Goal: Task Accomplishment & Management: Manage account settings

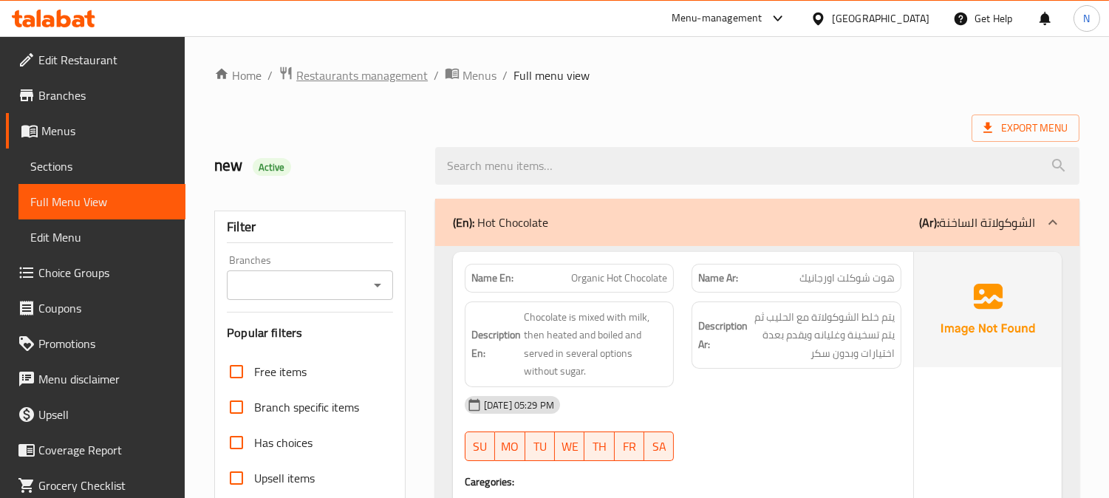
click at [349, 75] on span "Restaurants management" at bounding box center [361, 75] width 131 height 18
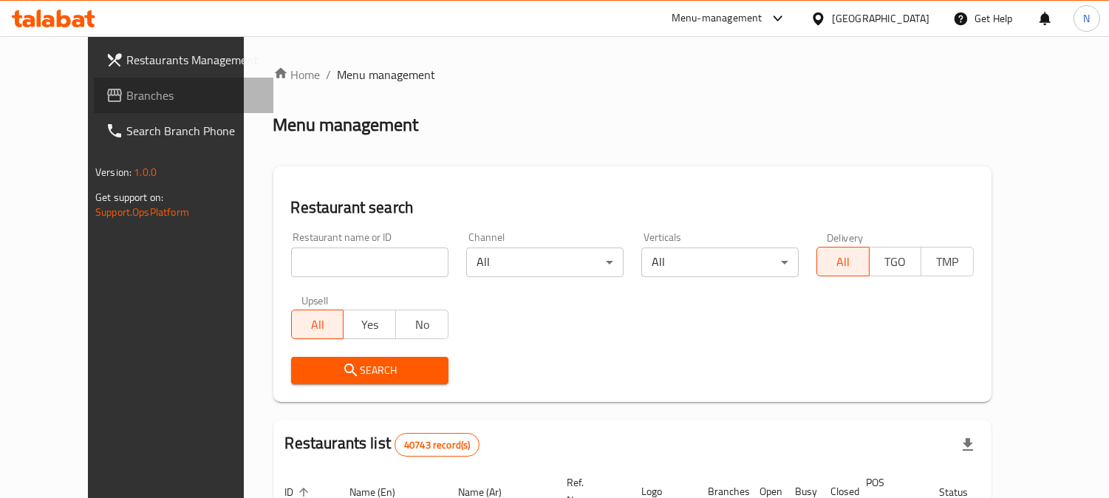
click at [126, 100] on span "Branches" at bounding box center [193, 95] width 135 height 18
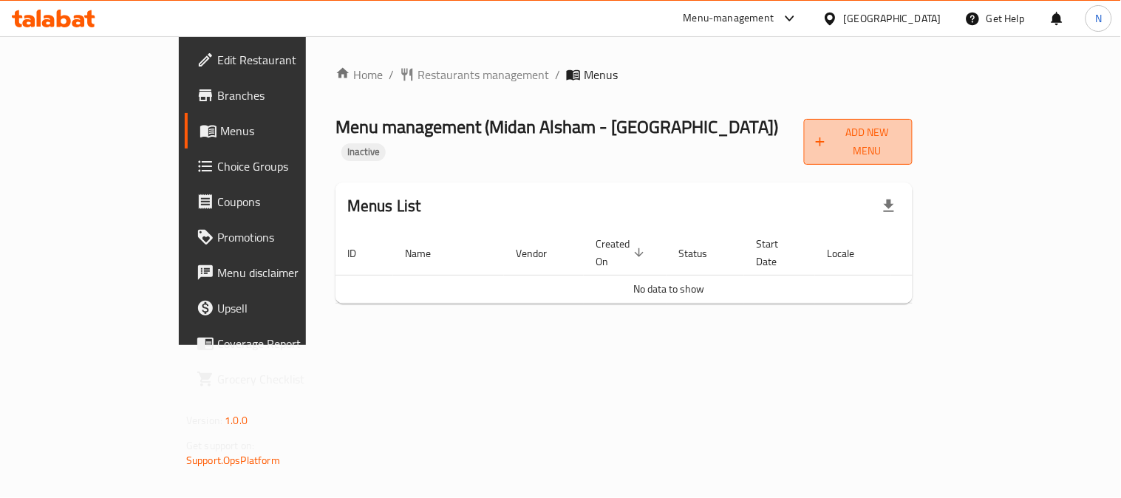
click at [827, 134] on icon "button" at bounding box center [820, 141] width 15 height 15
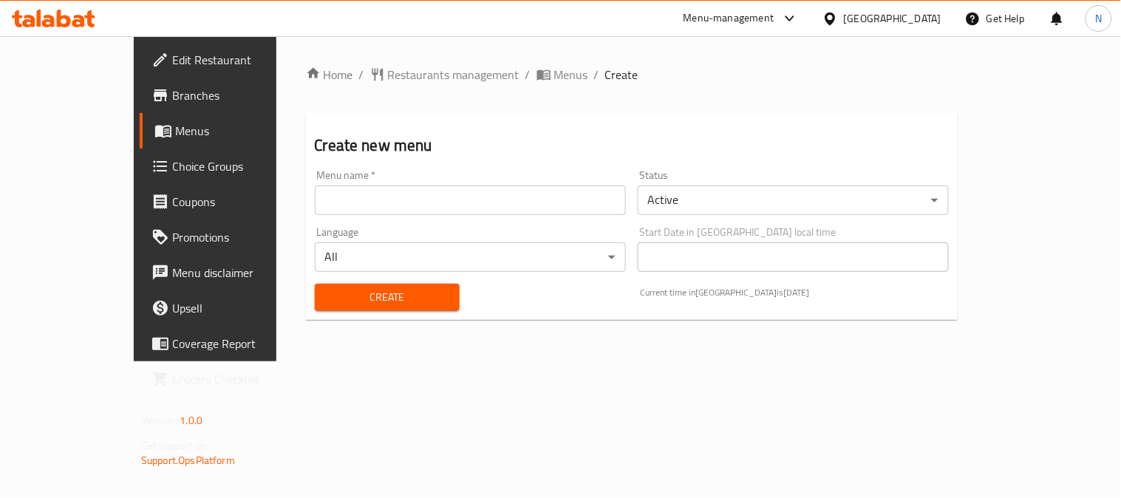
click at [406, 201] on input "text" at bounding box center [470, 200] width 311 height 30
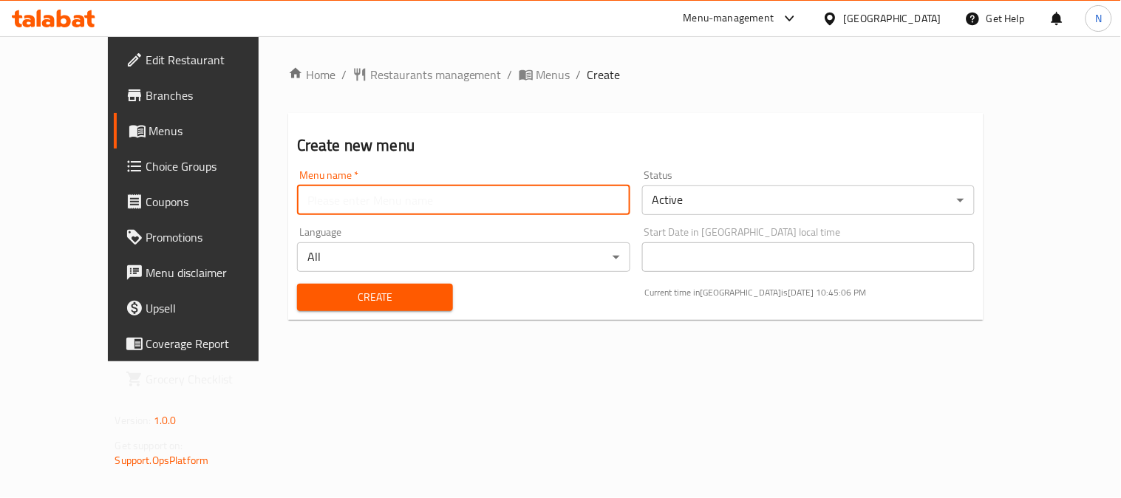
type input "new"
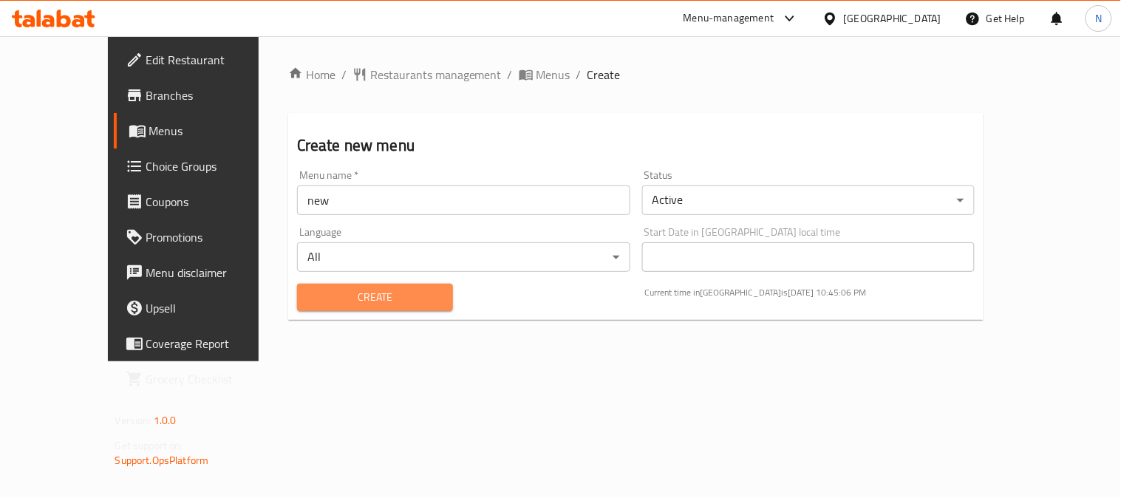
click at [312, 288] on span "Create" at bounding box center [375, 297] width 132 height 18
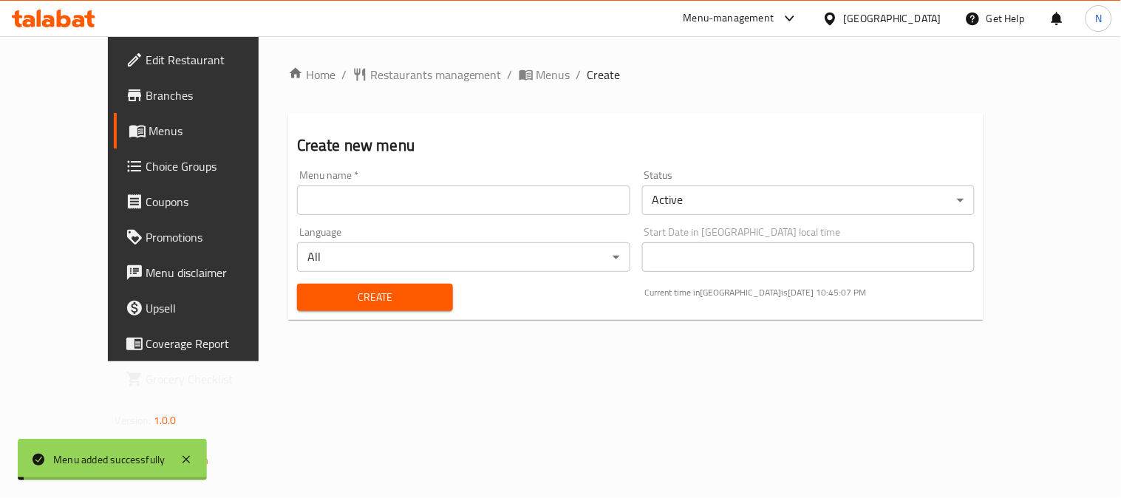
click at [536, 77] on span "Menus" at bounding box center [553, 75] width 34 height 18
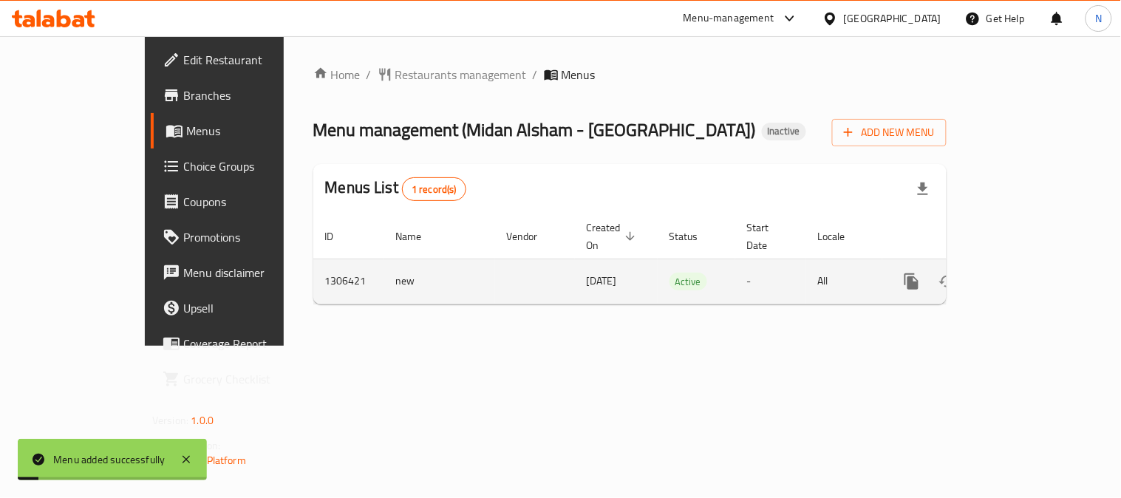
click at [1027, 273] on icon "enhanced table" at bounding box center [1018, 282] width 18 height 18
